Goal: Navigation & Orientation: Find specific page/section

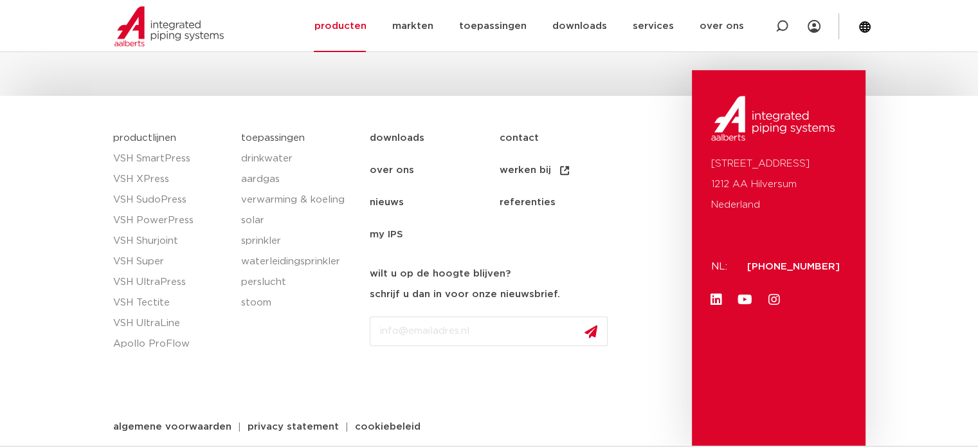
scroll to position [769, 0]
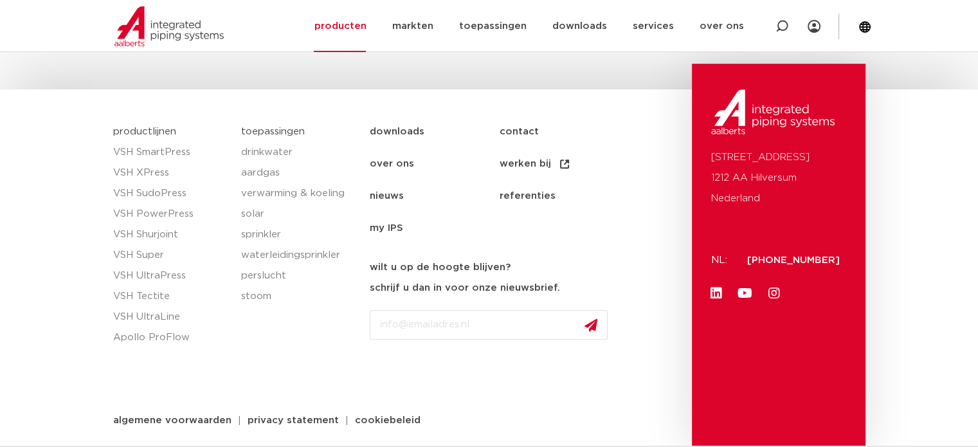
click at [378, 159] on link "over ons" at bounding box center [434, 164] width 129 height 32
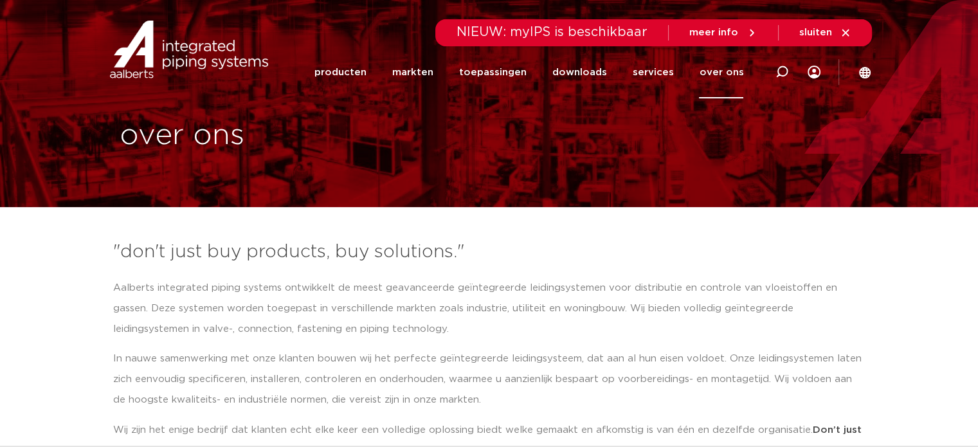
click at [182, 57] on img at bounding box center [189, 50] width 165 height 58
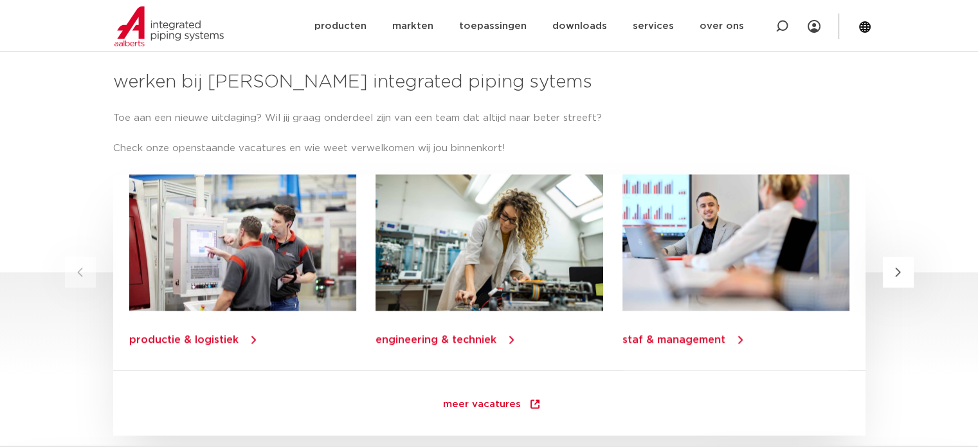
scroll to position [1608, 0]
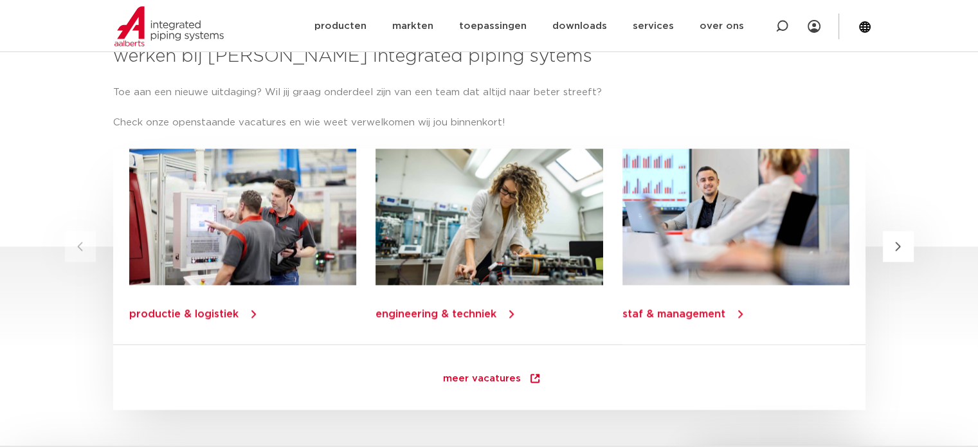
click at [177, 311] on link "productie & logistiek" at bounding box center [183, 314] width 109 height 10
